Goal: Information Seeking & Learning: Check status

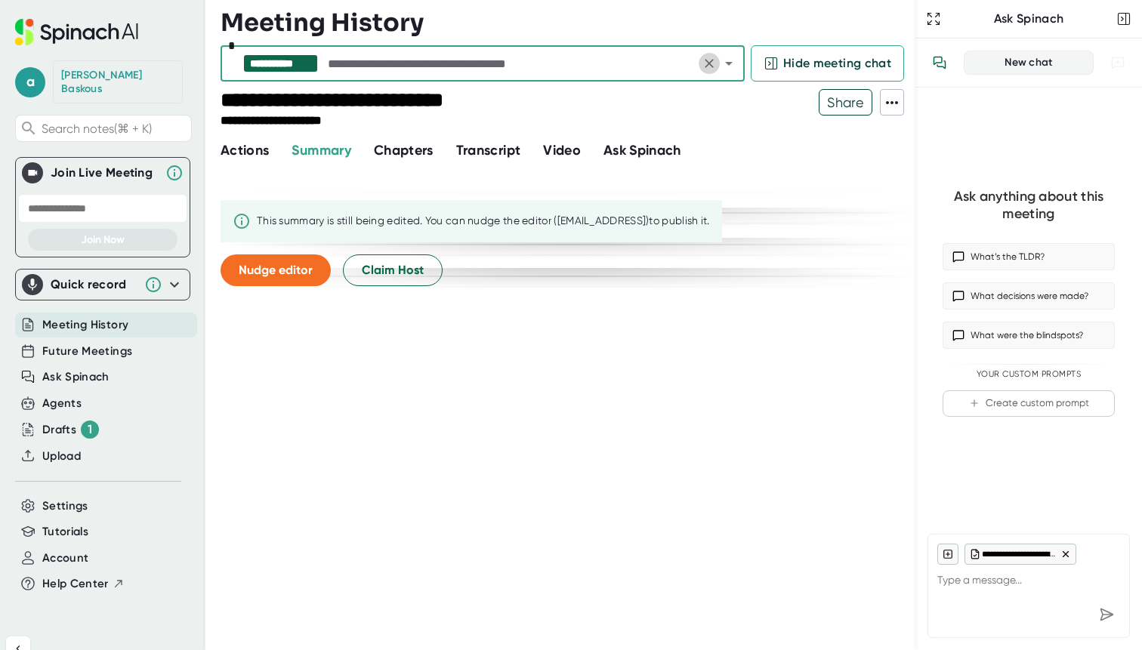
click at [711, 64] on icon "Clear" at bounding box center [709, 63] width 9 height 9
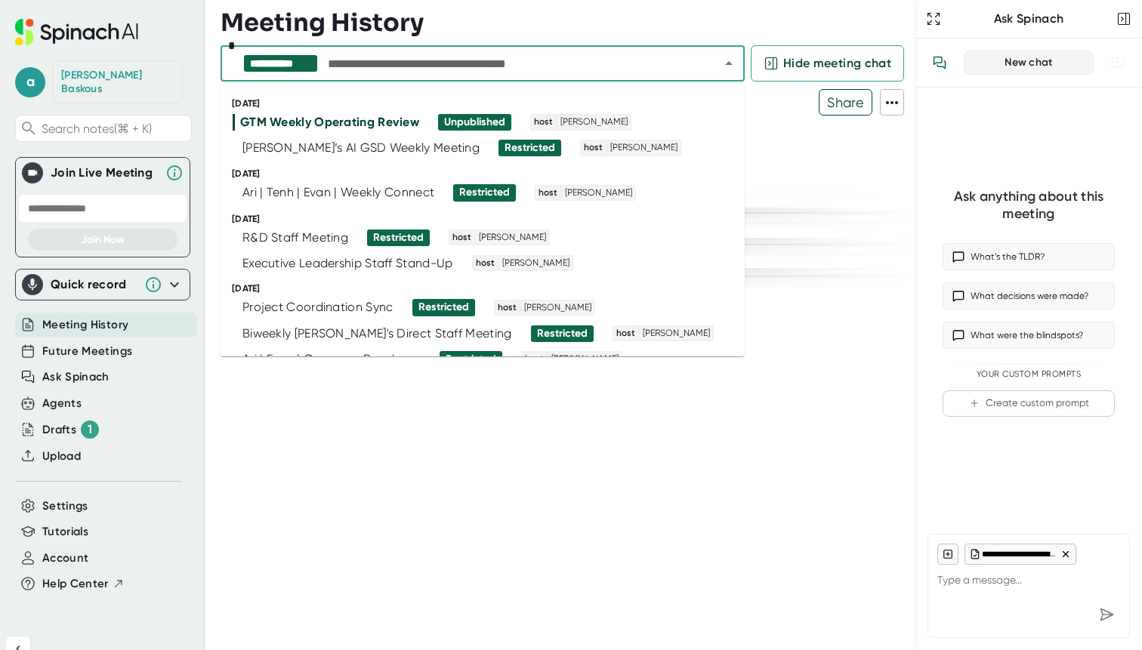
click at [527, 63] on input "text" at bounding box center [510, 63] width 371 height 21
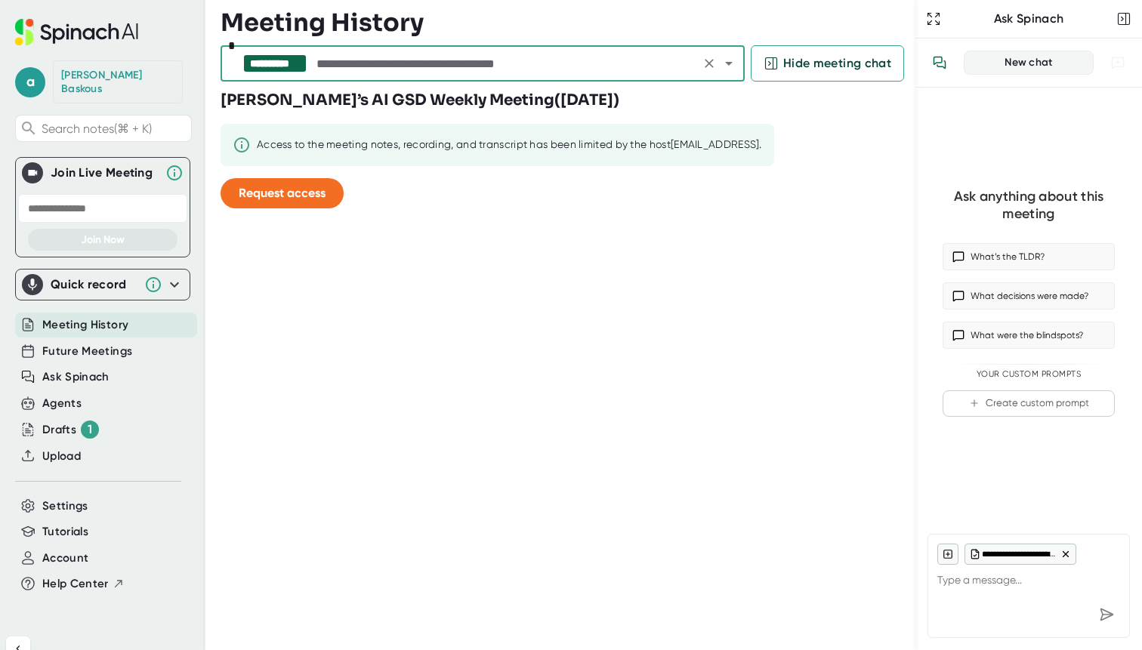
click at [716, 67] on icon "Clear" at bounding box center [709, 63] width 15 height 15
